Goal: Find specific page/section: Find specific page/section

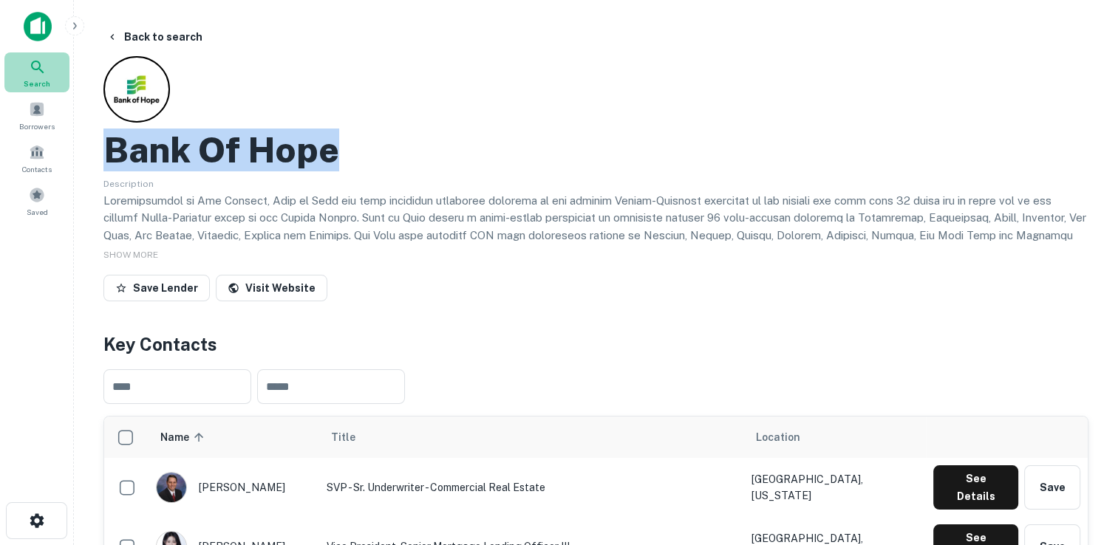
click at [35, 68] on icon at bounding box center [37, 67] width 13 height 13
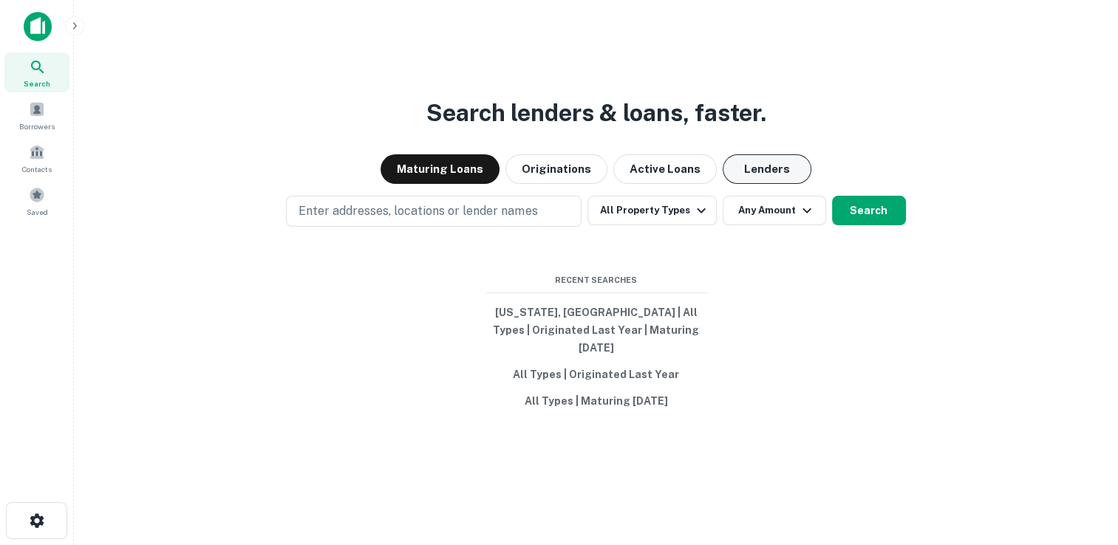
click at [774, 183] on button "Lenders" at bounding box center [767, 169] width 89 height 30
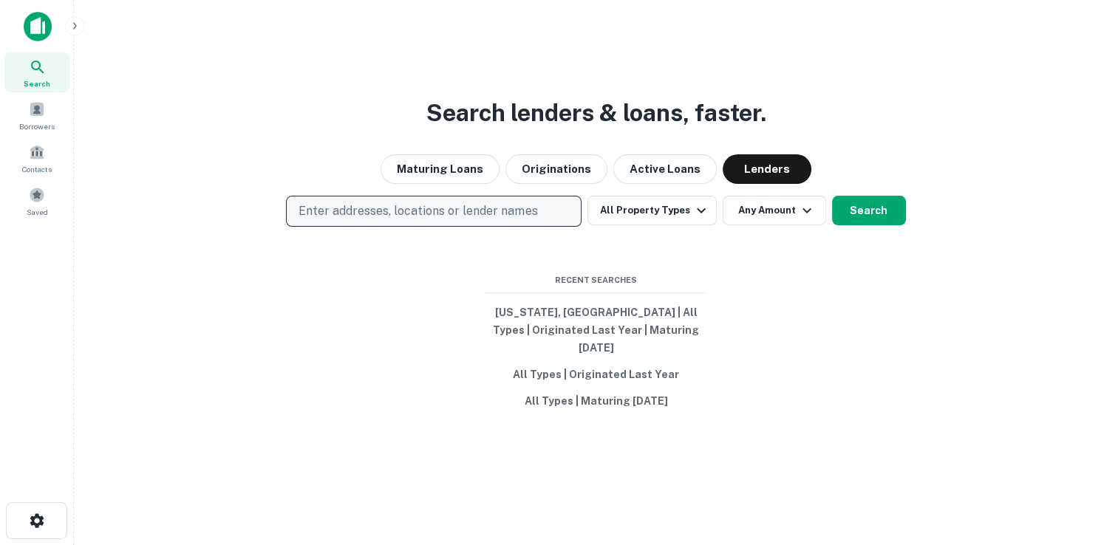
click at [479, 220] on p "Enter addresses, locations or lender names" at bounding box center [418, 211] width 239 height 18
type input "**********"
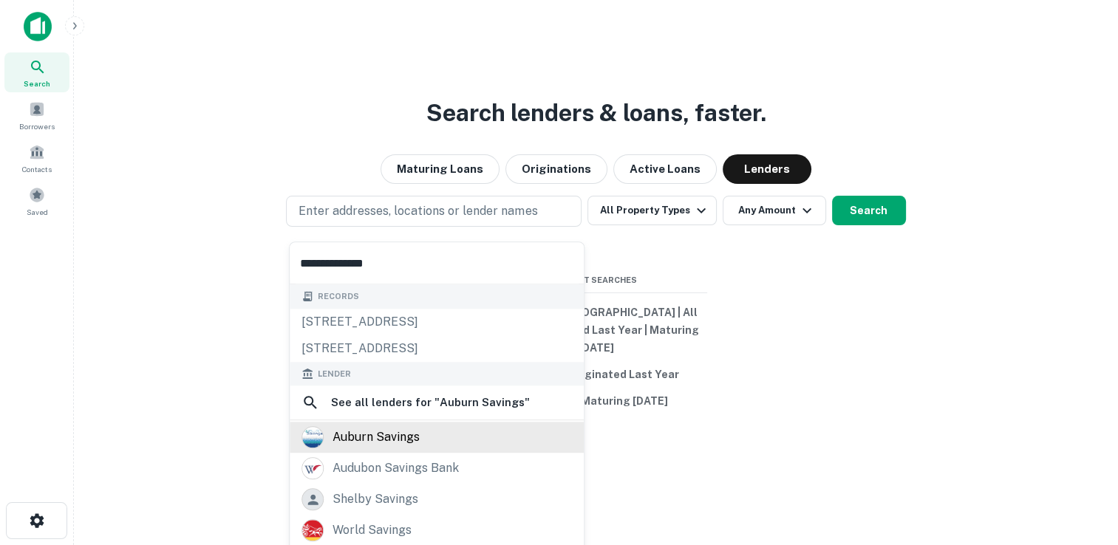
click at [361, 449] on div "auburn savings" at bounding box center [437, 438] width 294 height 31
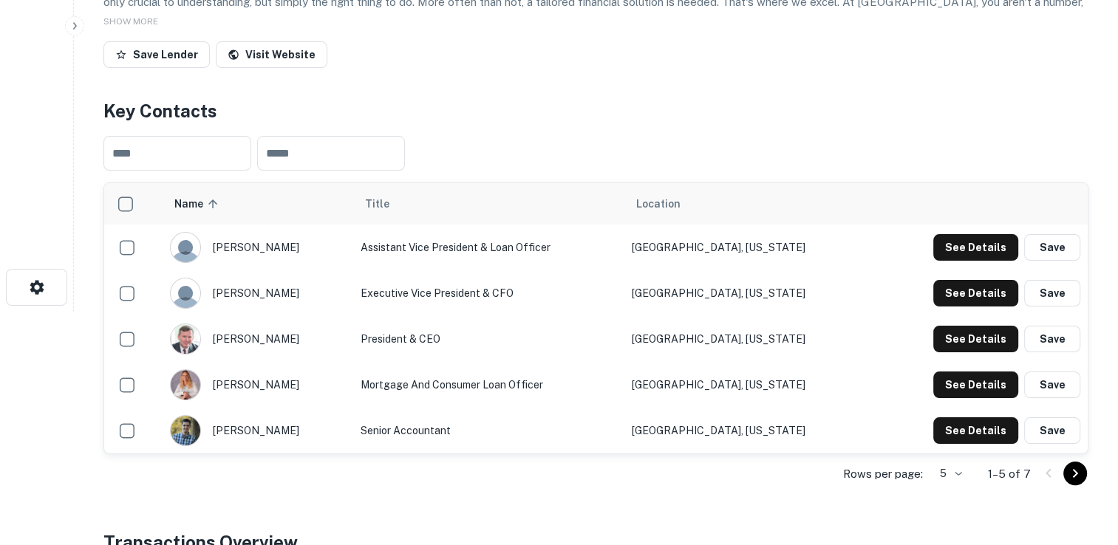
scroll to position [296, 0]
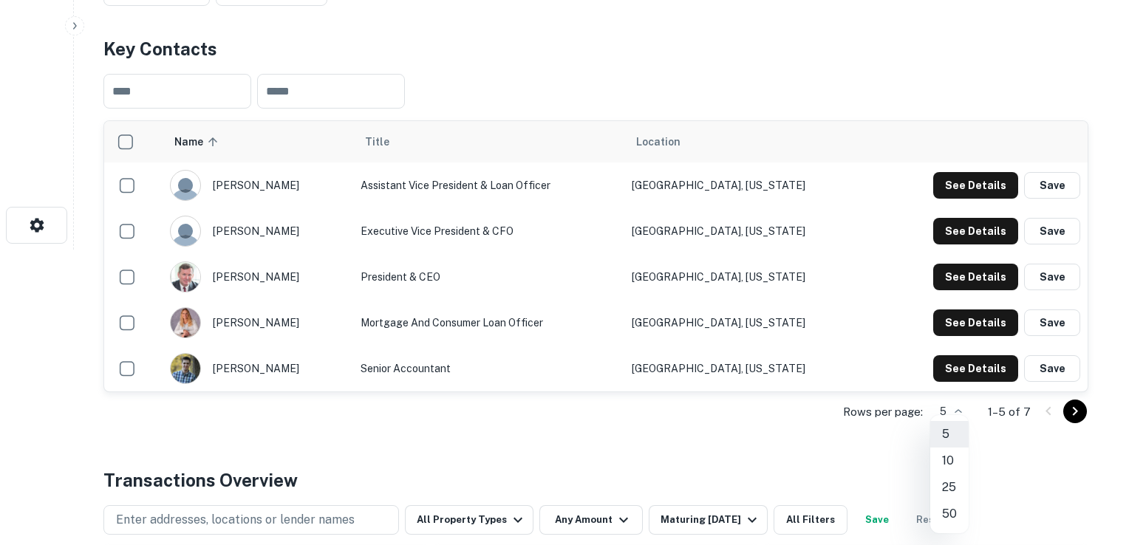
drag, startPoint x: 958, startPoint y: 516, endPoint x: 943, endPoint y: 469, distance: 48.8
click at [943, 469] on ul "5 10 25 50" at bounding box center [949, 474] width 38 height 118
click at [944, 463] on li "10" at bounding box center [949, 461] width 38 height 27
